Goal: Task Accomplishment & Management: Manage account settings

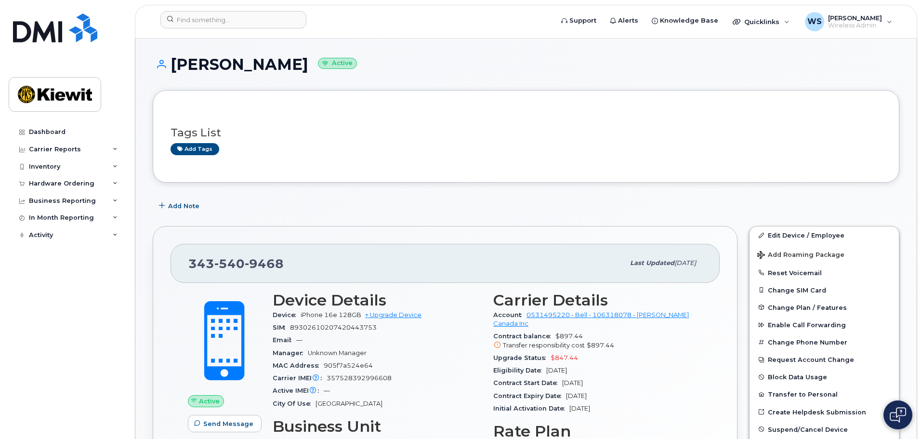
drag, startPoint x: 0, startPoint y: 0, endPoint x: 514, endPoint y: 125, distance: 529.2
click at [514, 125] on div "Tags List Add tags" at bounding box center [525, 136] width 711 height 37
click at [782, 238] on link "Edit Device / Employee" at bounding box center [823, 234] width 149 height 17
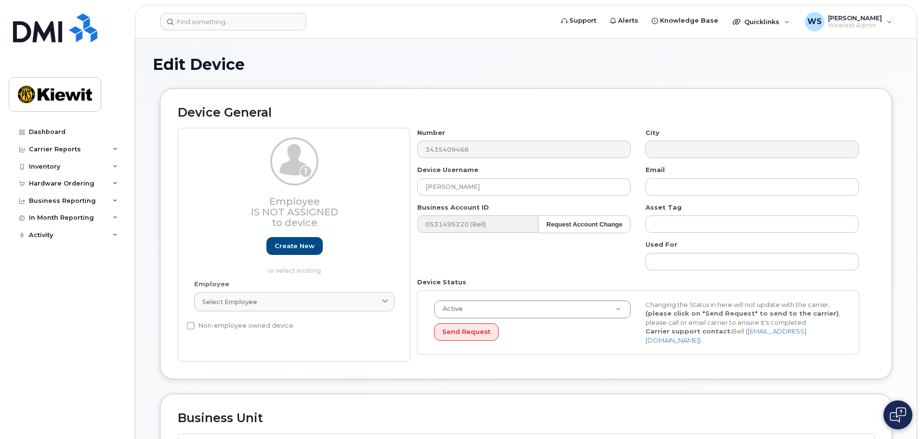
select select "14059"
drag, startPoint x: 492, startPoint y: 192, endPoint x: 246, endPoint y: 179, distance: 246.4
click at [247, 179] on div "Employee Is not assigned to device Create new or select existing Employee Selec…" at bounding box center [526, 245] width 696 height 234
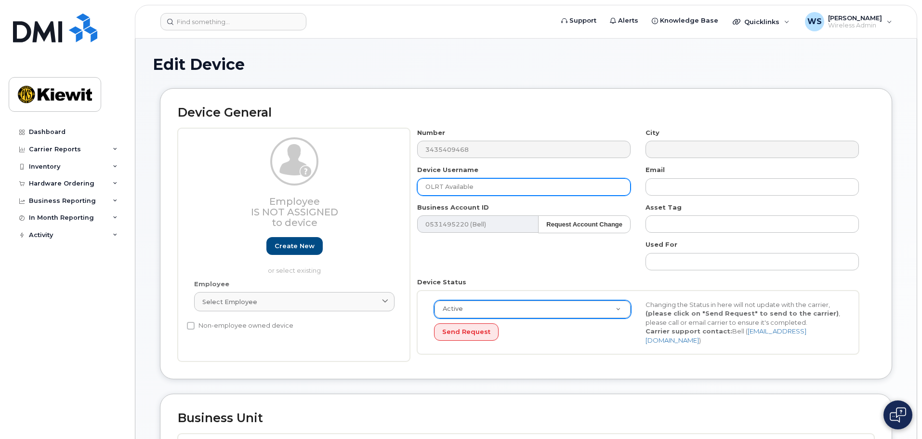
type input "OLRT Available"
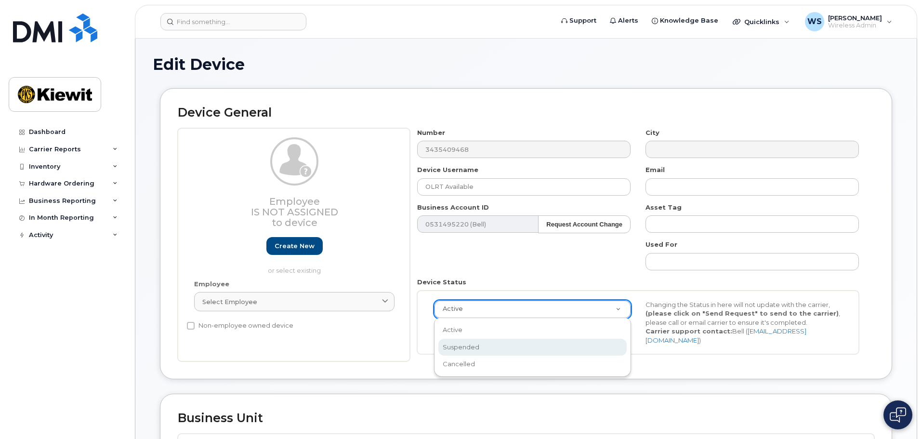
scroll to position [0, 3]
select select "suspended"
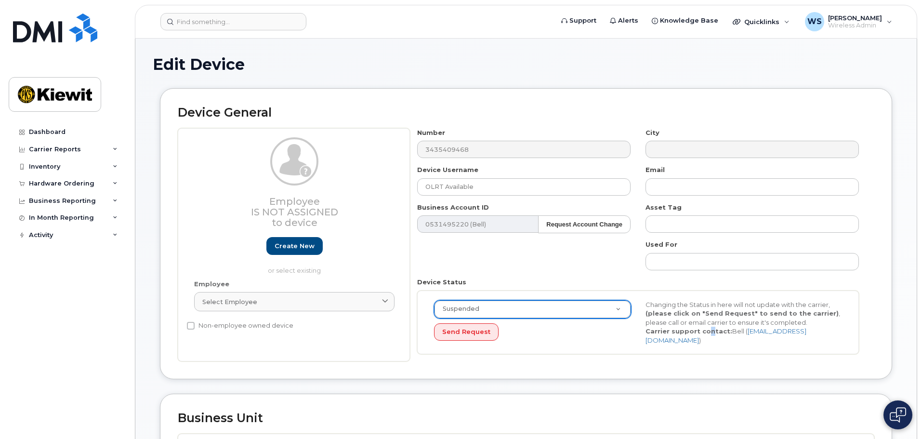
click at [707, 343] on div "Suspended Active Suspended Cancelled Send Request Changing the Status in here w…" at bounding box center [638, 322] width 442 height 64
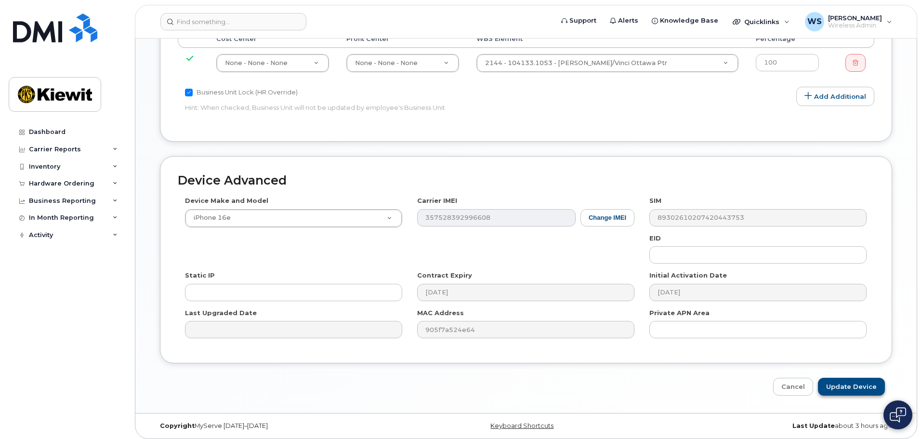
scroll to position [503, 0]
click at [843, 382] on input "Update Device" at bounding box center [851, 386] width 67 height 18
type input "Saving..."
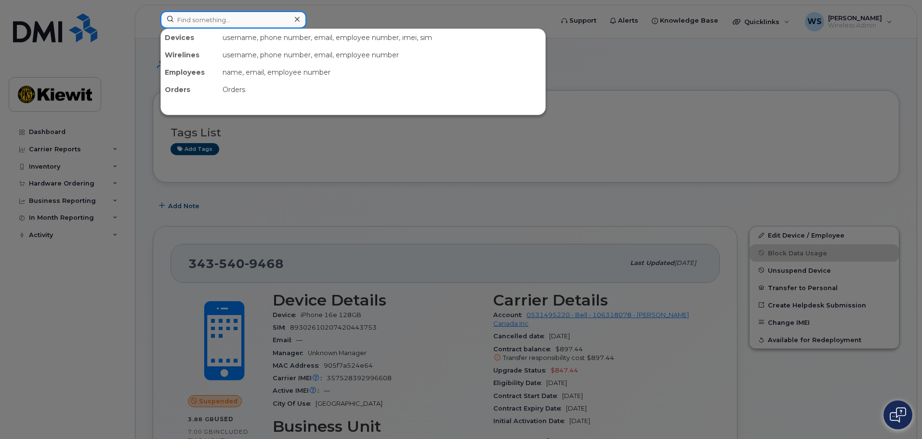
click at [187, 23] on input at bounding box center [233, 19] width 146 height 17
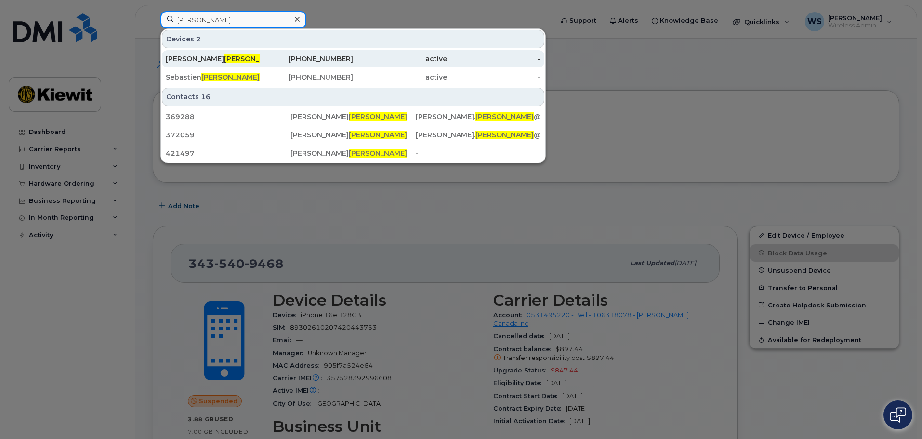
type input "marcoux"
click at [353, 51] on div "343-597-1996" at bounding box center [400, 58] width 94 height 17
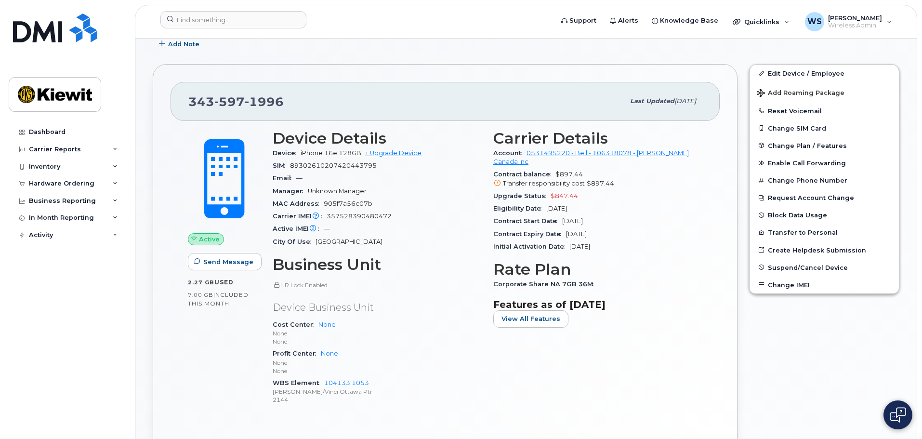
scroll to position [144, 0]
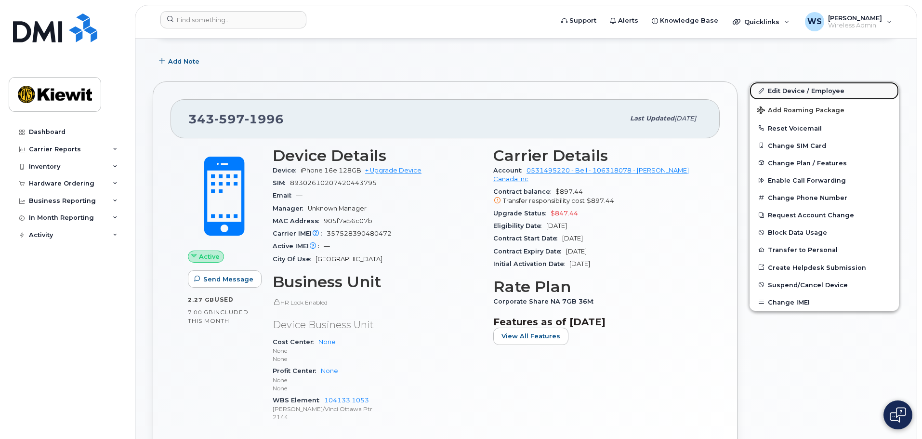
click at [783, 91] on link "Edit Device / Employee" at bounding box center [823, 90] width 149 height 17
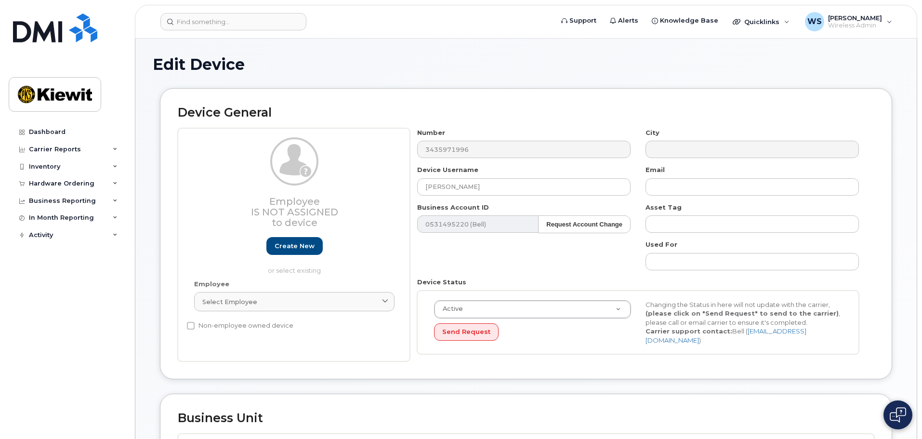
select select "14059"
click at [573, 192] on input "[PERSON_NAME]" at bounding box center [523, 186] width 213 height 17
type input "OLRT Available"
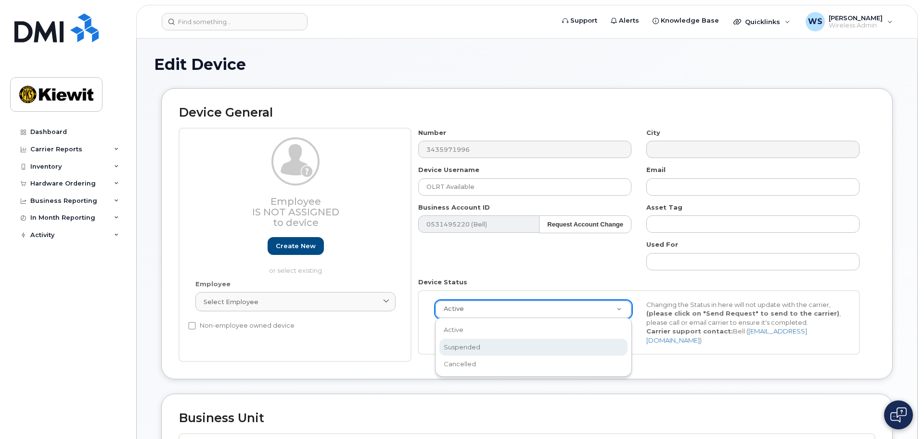
scroll to position [0, 3]
select select "suspended"
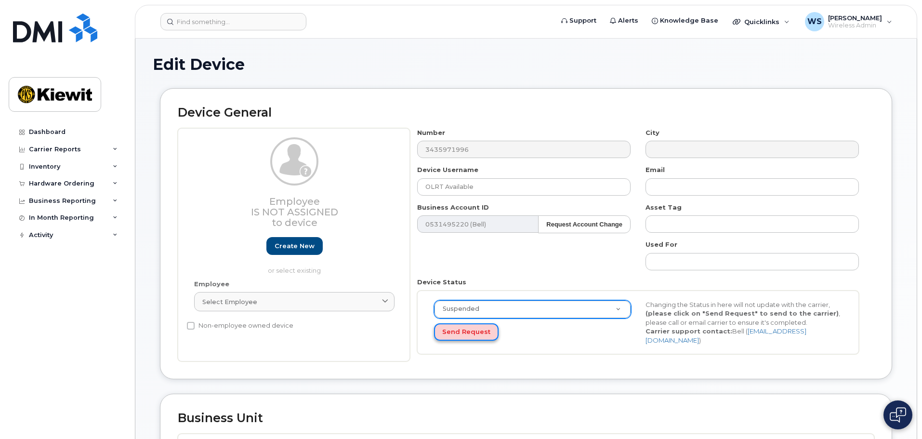
click at [472, 331] on button "Send Request" at bounding box center [466, 332] width 65 height 18
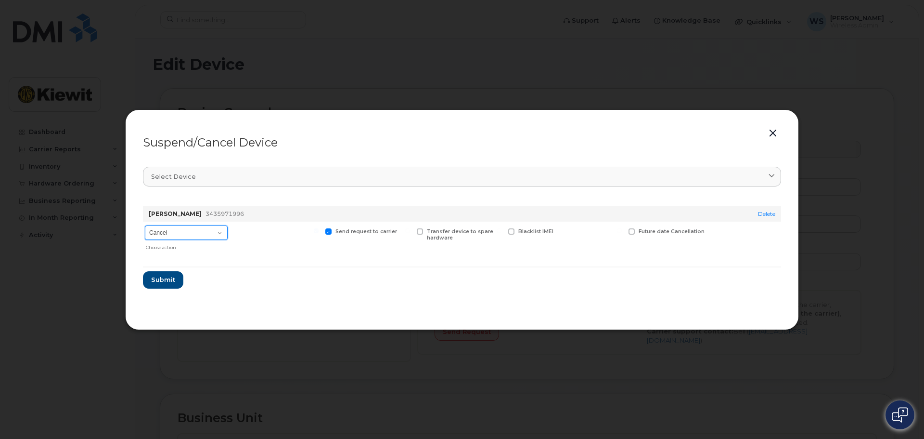
click at [176, 233] on select "Cancel Suspend - Extend Suspension Suspend - Reduced Rate Suspend - Full Rate S…" at bounding box center [186, 232] width 83 height 14
select select "[object Object]"
click at [145, 225] on select "Cancel Suspend - Extend Suspension Suspend - Reduced Rate Suspend - Full Rate S…" at bounding box center [186, 232] width 83 height 14
click at [165, 283] on span "Submit" at bounding box center [163, 279] width 24 height 9
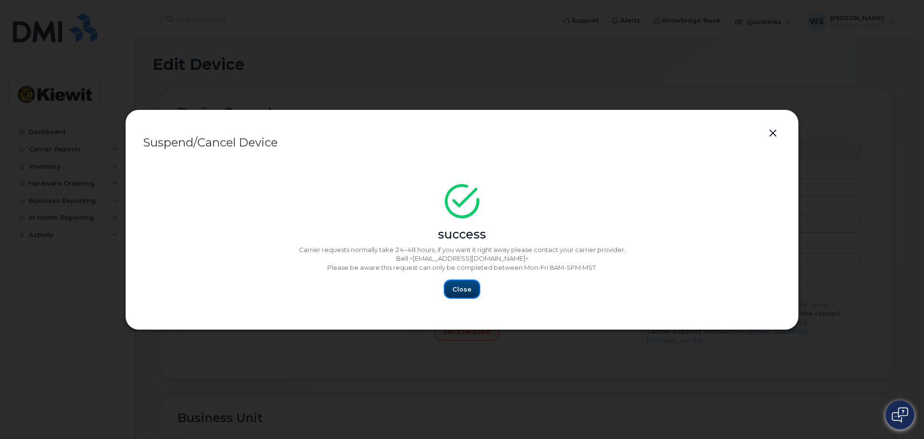
click at [472, 288] on button "Close" at bounding box center [462, 288] width 35 height 17
click at [463, 295] on button "Close" at bounding box center [462, 288] width 35 height 17
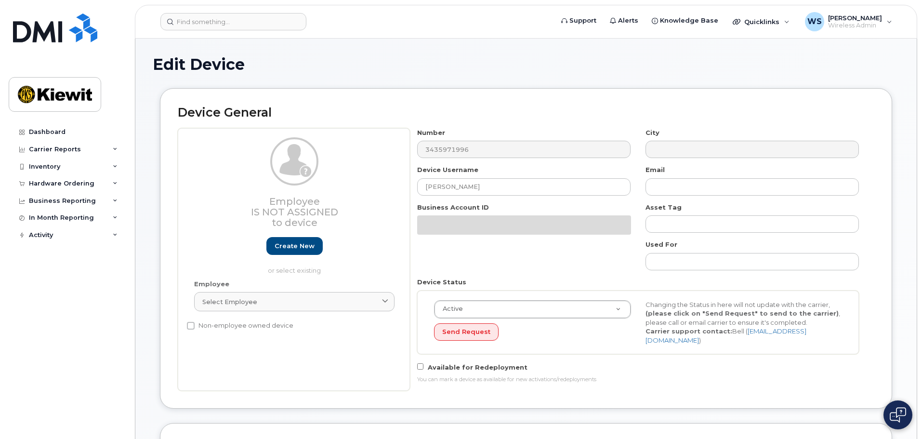
select select "14059"
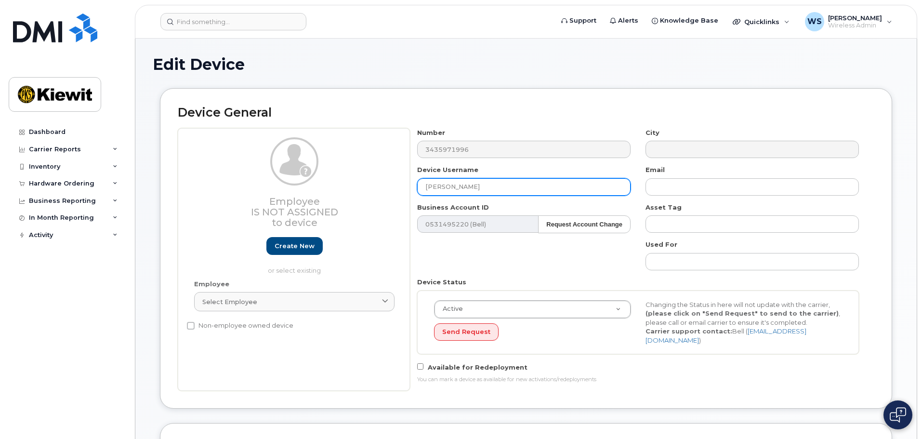
click at [498, 184] on input "[PERSON_NAME]" at bounding box center [523, 186] width 213 height 17
type input "OLRT Available"
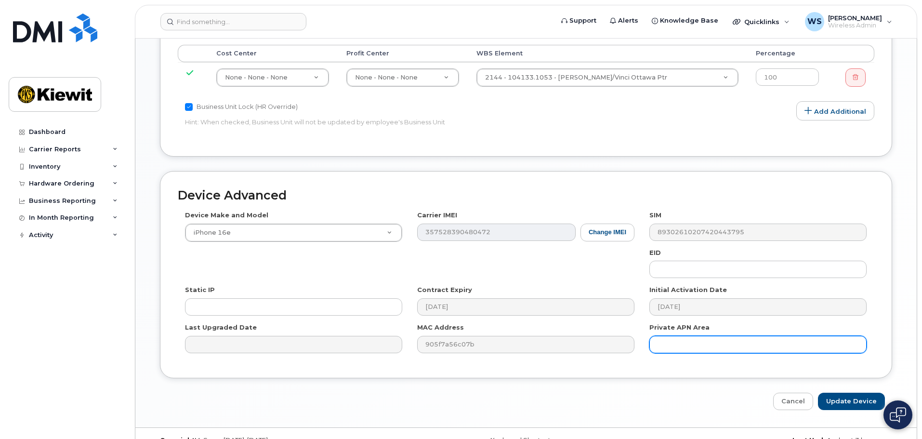
scroll to position [532, 0]
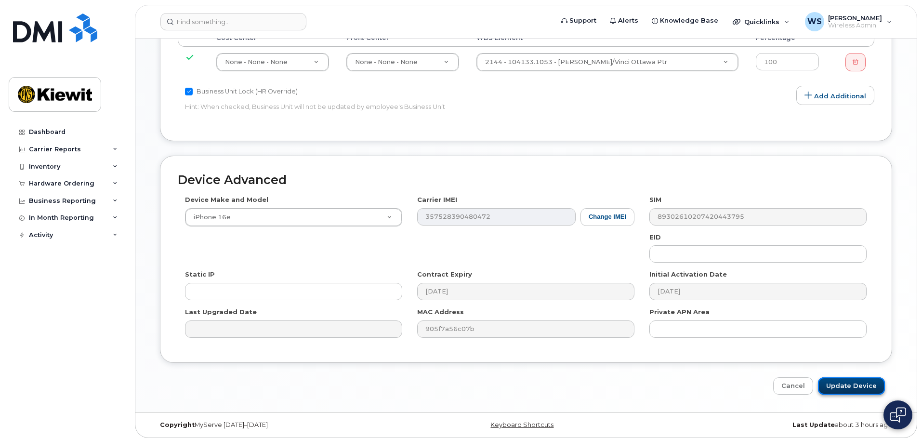
click at [848, 380] on input "Update Device" at bounding box center [851, 386] width 67 height 18
type input "Saving..."
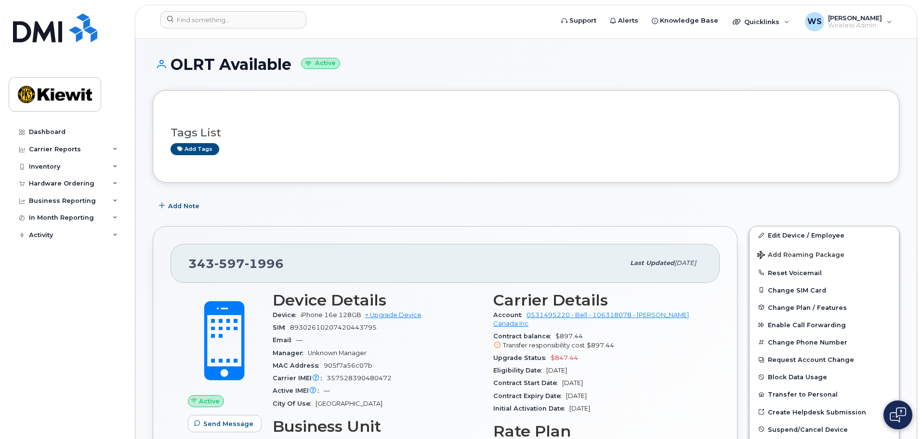
scroll to position [48, 0]
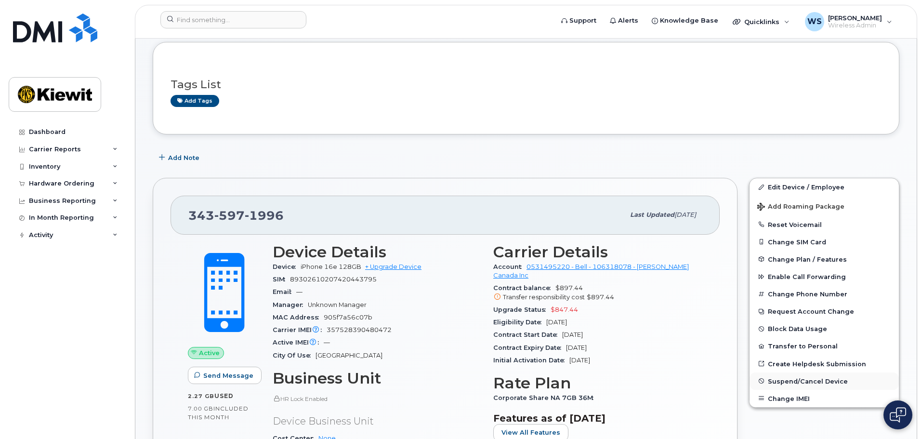
click at [799, 379] on span "Suspend/Cancel Device" at bounding box center [807, 380] width 80 height 7
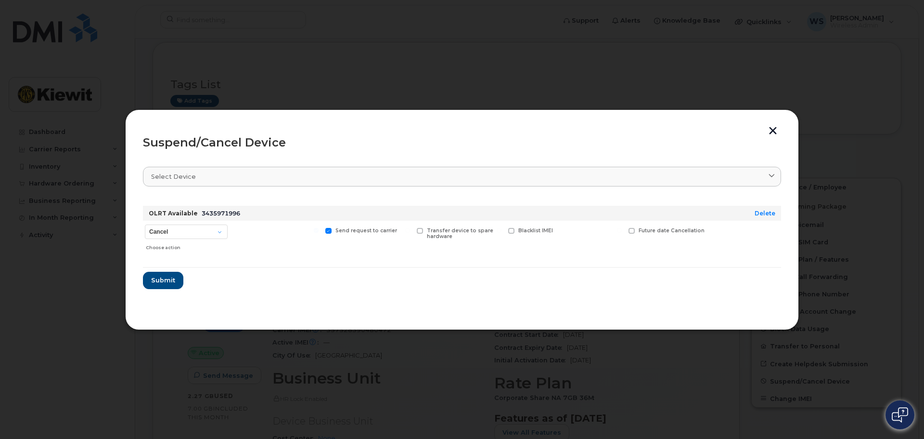
click at [161, 223] on div "Cancel Suspend - Extend Suspension Suspend - Reduced Rate Suspend - Full Rate S…" at bounding box center [186, 238] width 87 height 34
click at [161, 230] on select "Cancel Suspend - Extend Suspension Suspend - Reduced Rate Suspend - Full Rate S…" at bounding box center [186, 231] width 83 height 14
select select "[object Object]"
click at [145, 224] on select "Cancel Suspend - Extend Suspension Suspend - Reduced Rate Suspend - Full Rate S…" at bounding box center [186, 231] width 83 height 14
click at [162, 279] on span "Submit" at bounding box center [163, 279] width 24 height 9
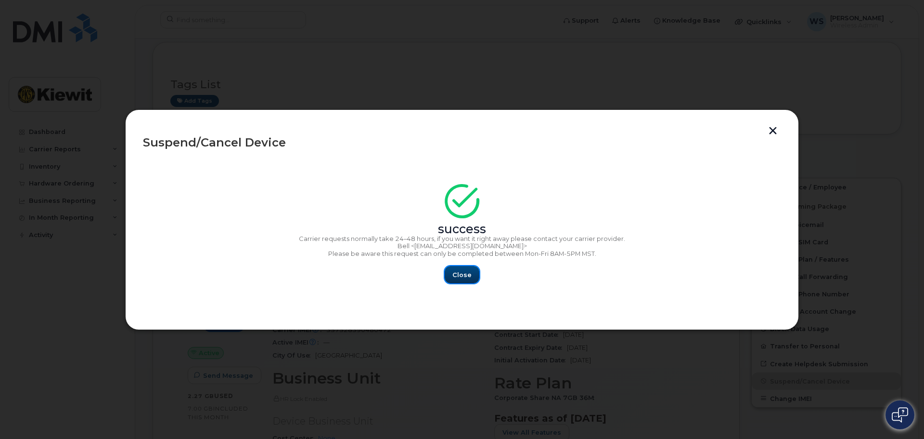
click at [461, 272] on span "Close" at bounding box center [462, 274] width 19 height 9
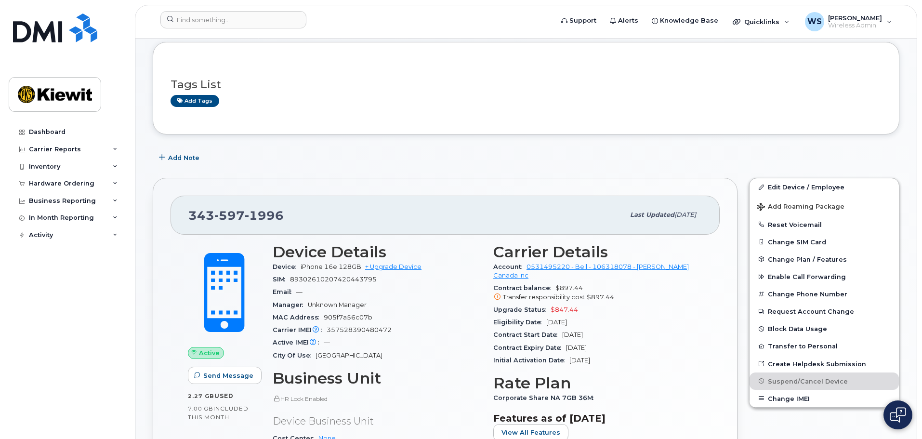
scroll to position [0, 0]
